Goal: Task Accomplishment & Management: Use online tool/utility

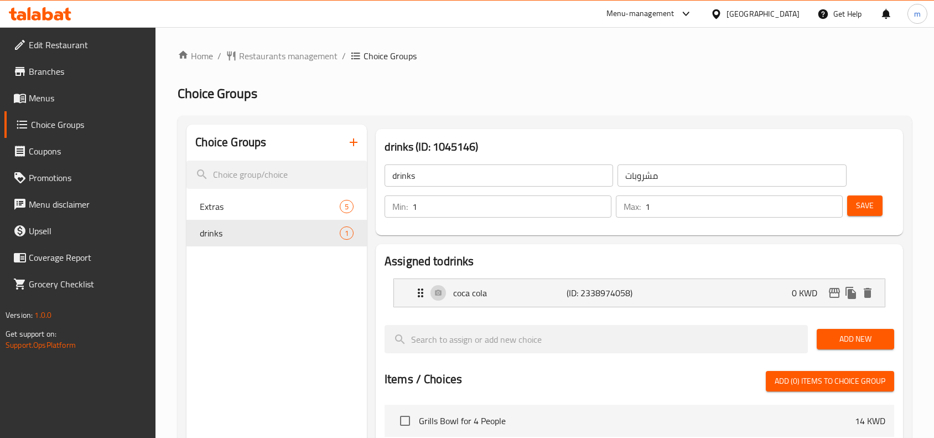
scroll to position [1, 0]
click at [49, 96] on span "Menus" at bounding box center [88, 97] width 118 height 13
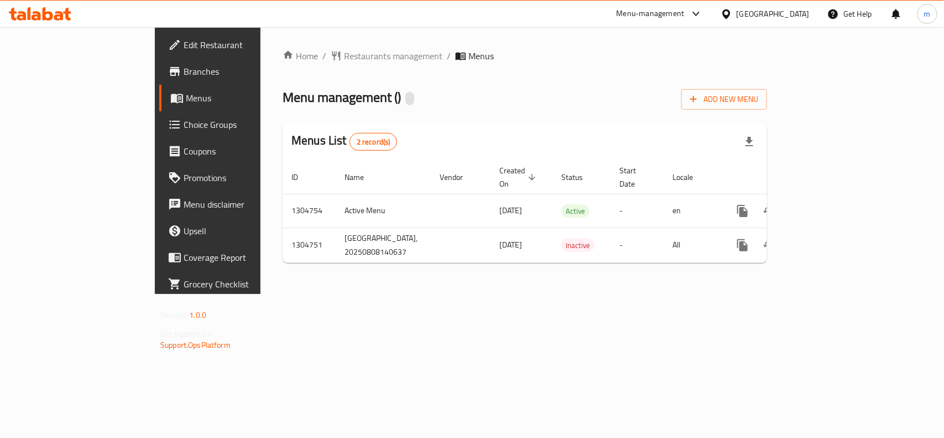
click at [159, 115] on link "Choice Groups" at bounding box center [235, 124] width 153 height 27
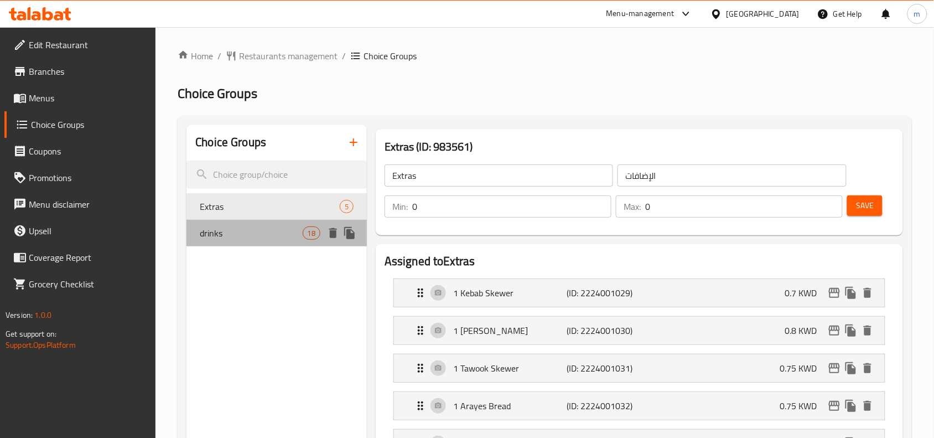
click at [255, 235] on span "drinks" at bounding box center [251, 232] width 102 height 13
type input "drinks"
type input "مشروبات"
type input "1"
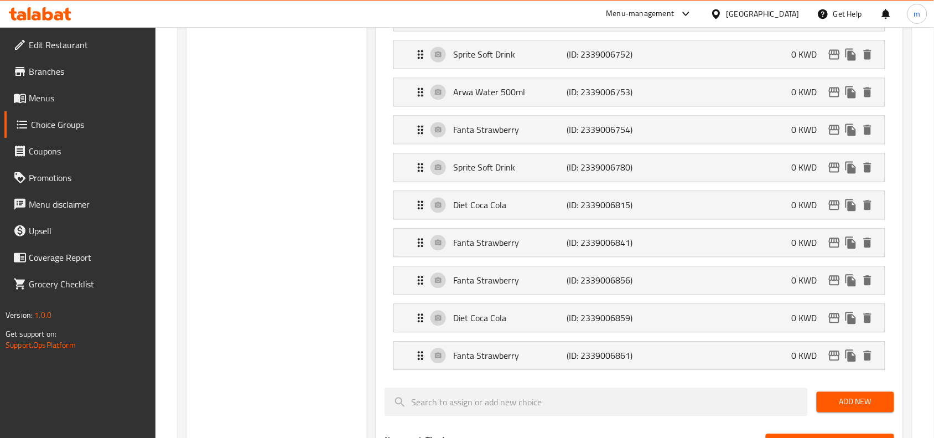
scroll to position [553, 0]
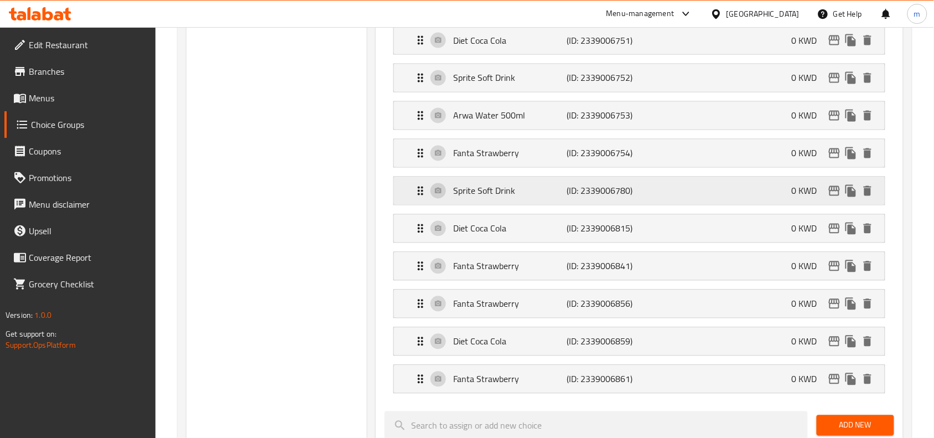
click at [639, 194] on p "(ID: 2339006780)" at bounding box center [605, 190] width 76 height 13
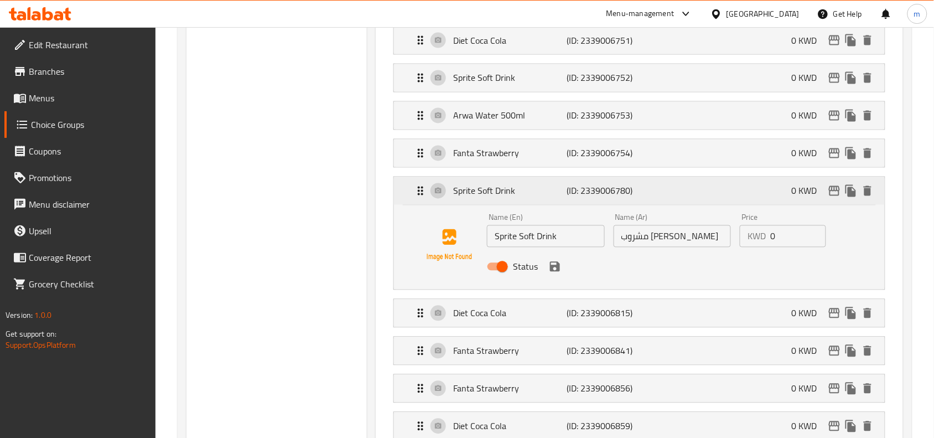
click at [682, 195] on div "Sprite Soft Drink (ID: 2339006780) 0 KWD" at bounding box center [643, 191] width 458 height 28
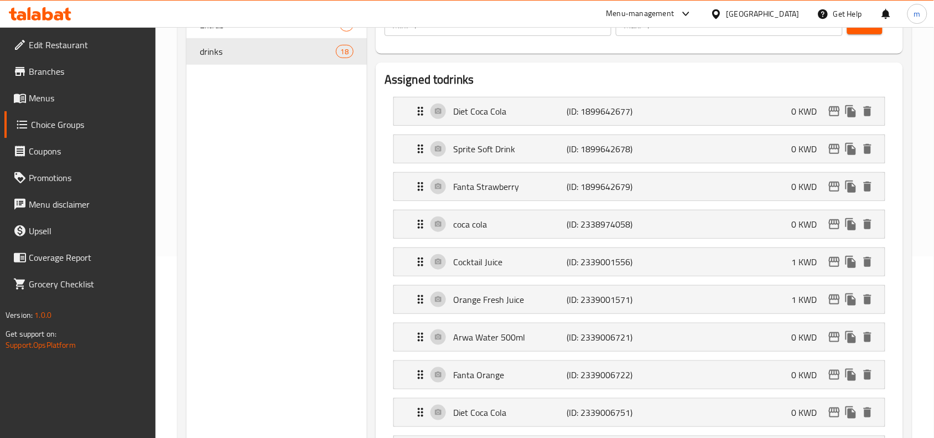
scroll to position [0, 0]
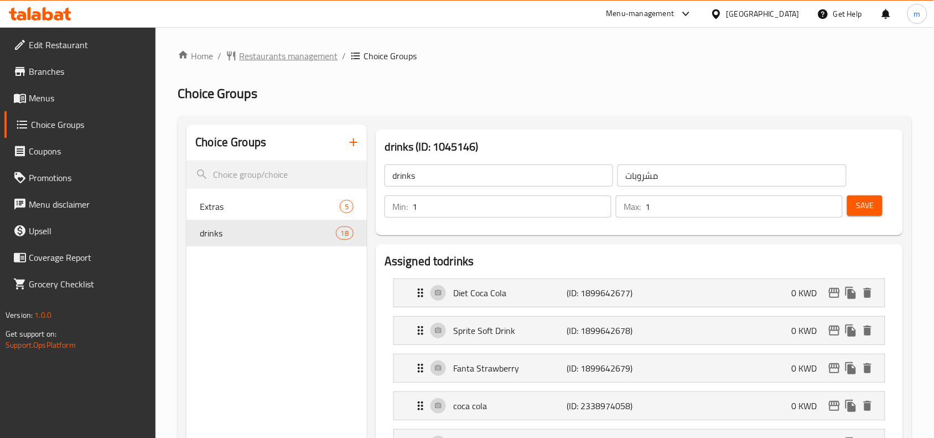
click at [318, 53] on span "Restaurants management" at bounding box center [288, 55] width 98 height 13
